Goal: Task Accomplishment & Management: Use online tool/utility

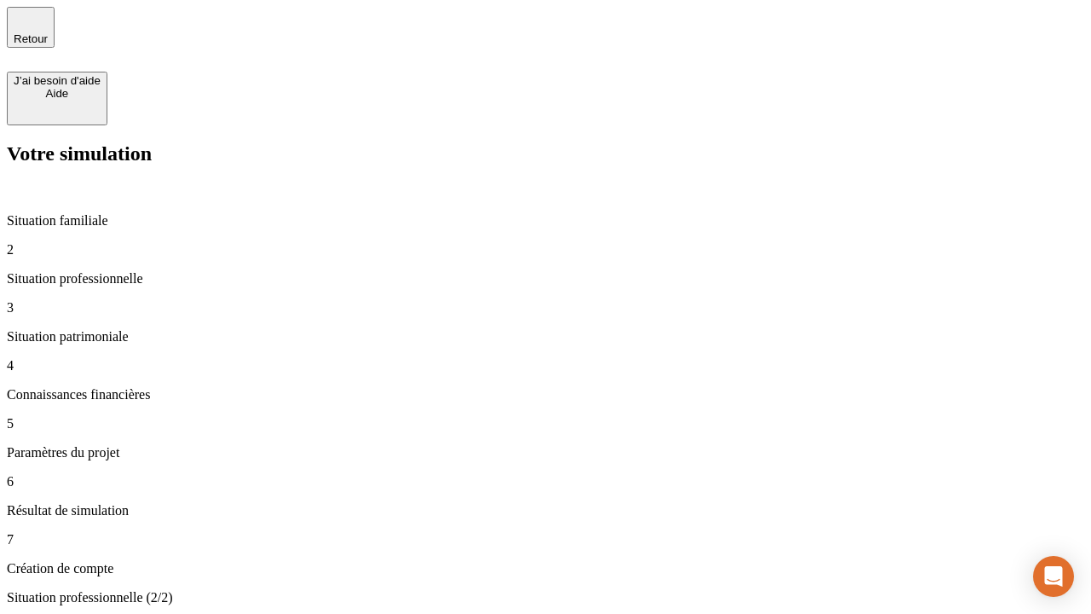
type input "30 000"
type input "40 000"
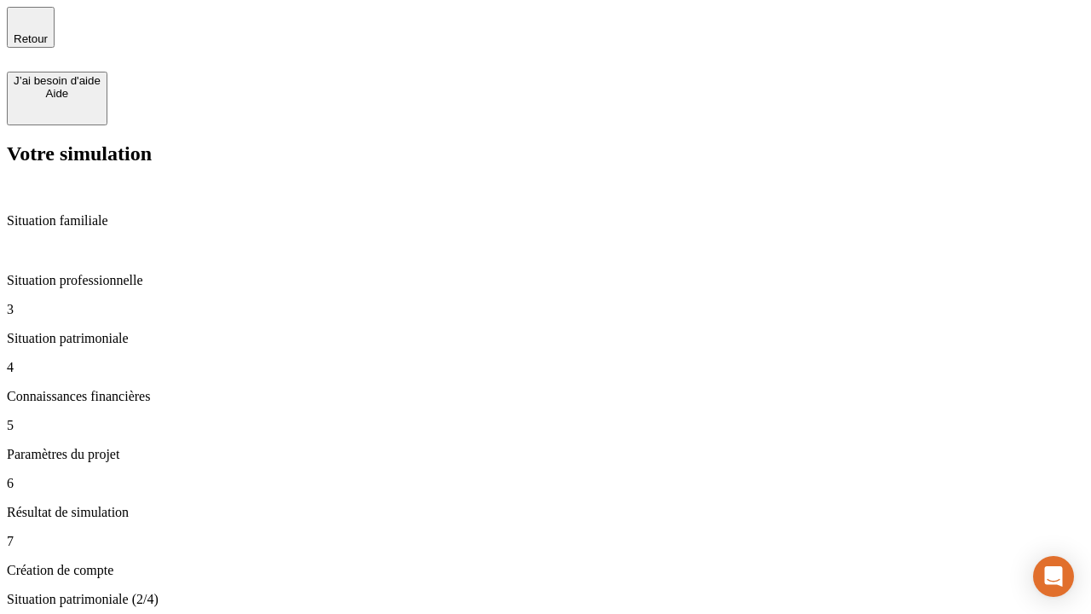
type input "1 100"
type input "20"
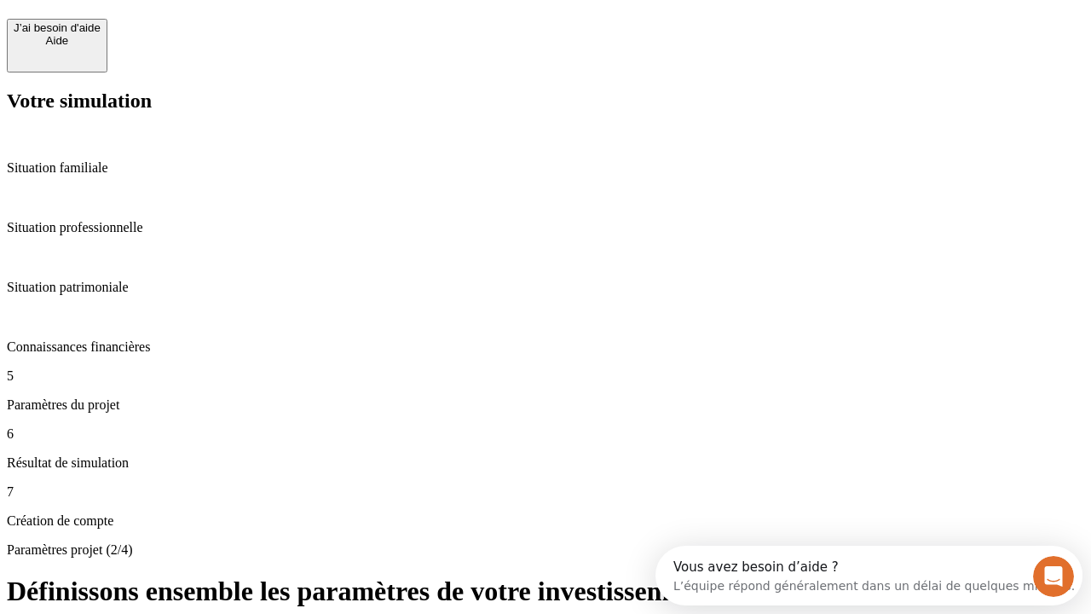
scroll to position [15, 0]
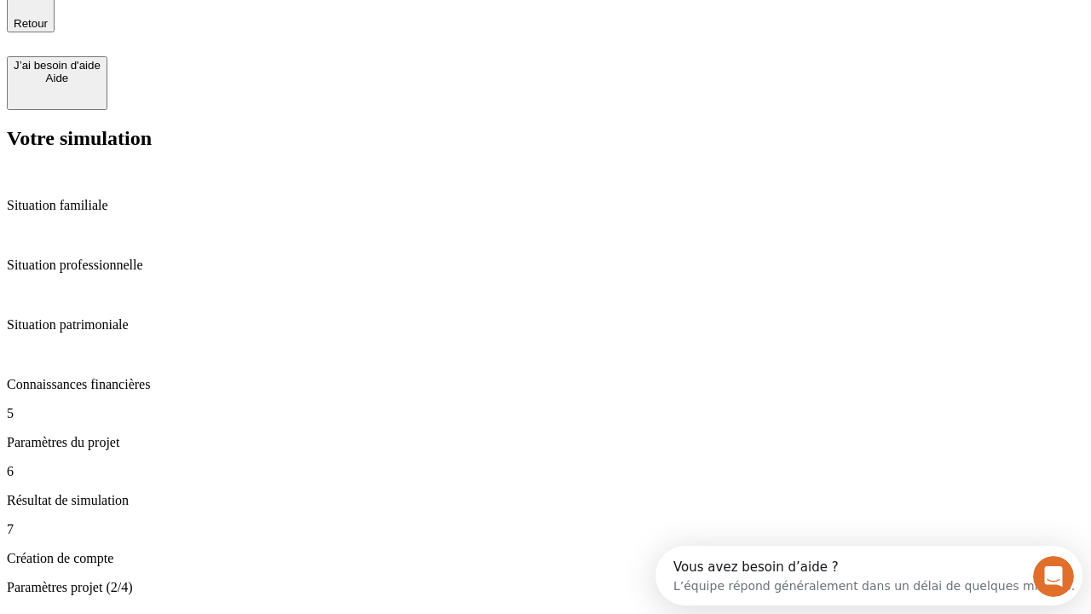
type input "40"
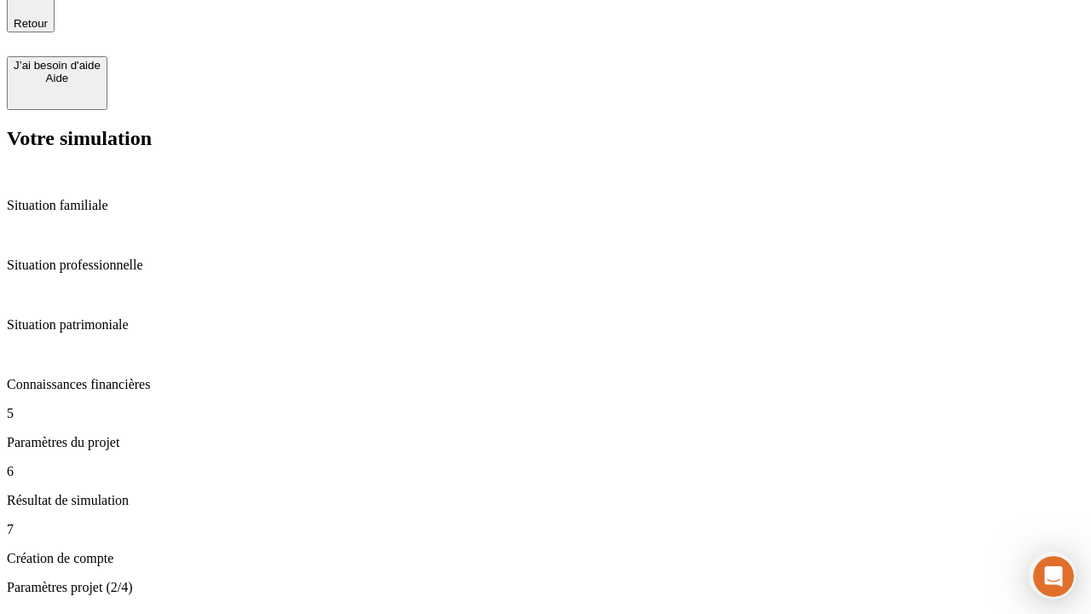
type input "50 000"
type input "640"
